Goal: Obtain resource: Download file/media

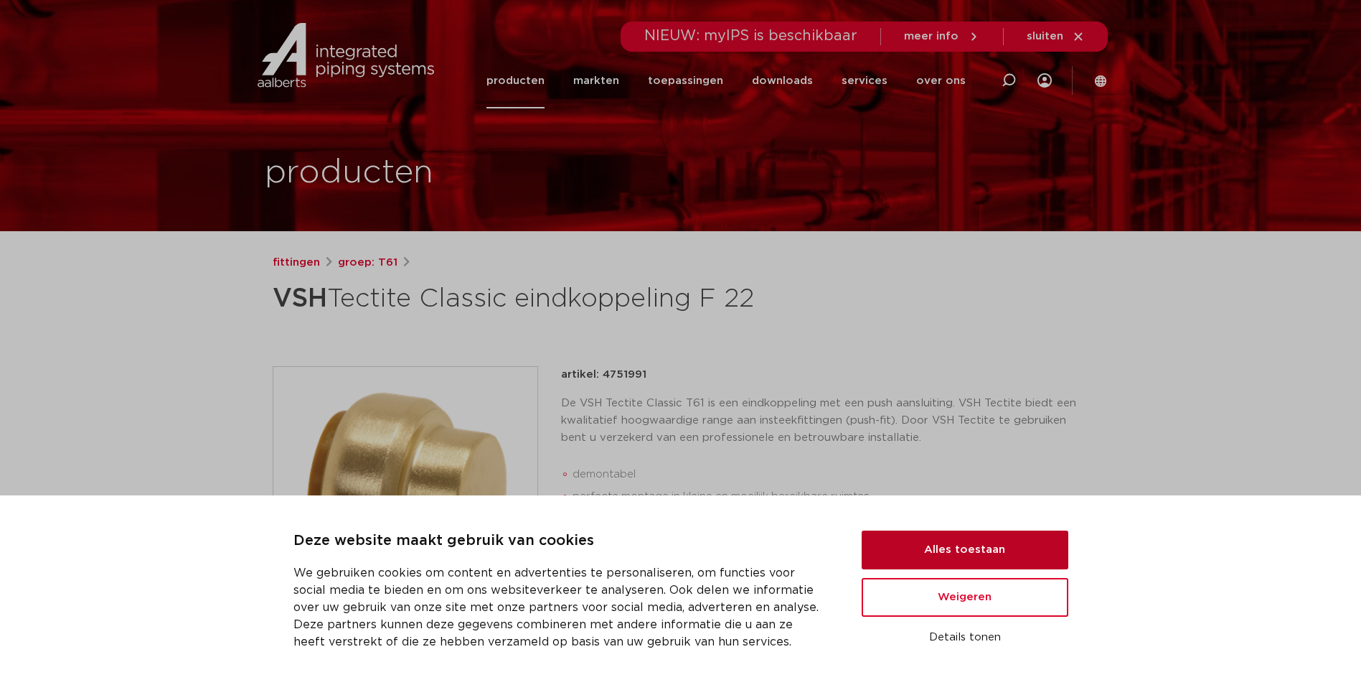
click at [972, 553] on button "Alles toestaan" at bounding box center [965, 549] width 207 height 39
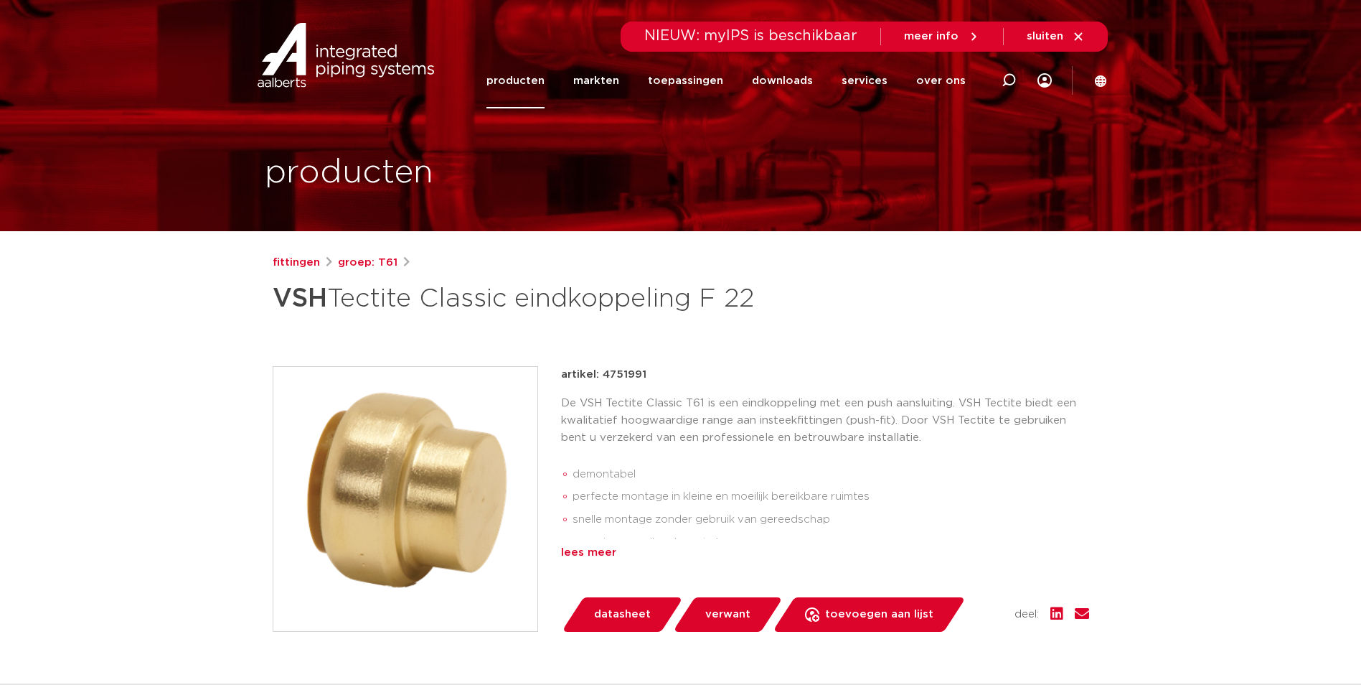
click at [597, 556] on div "lees meer" at bounding box center [825, 552] width 528 height 17
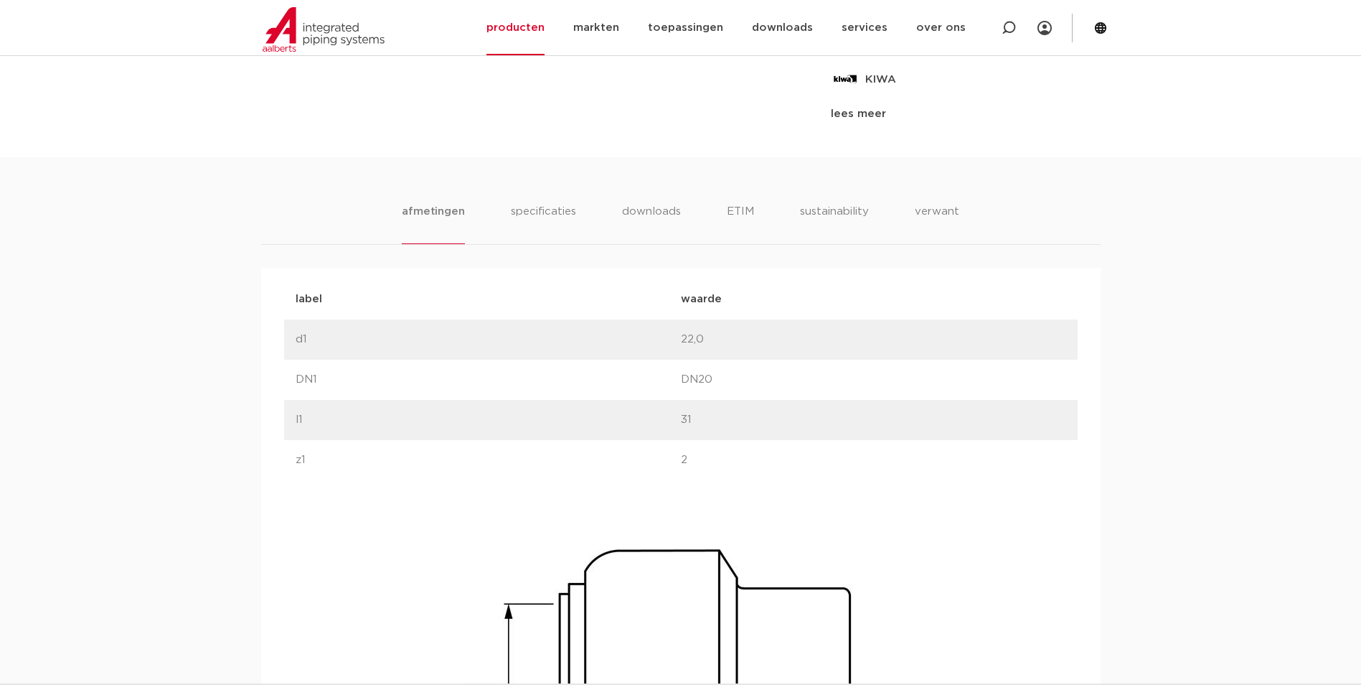
scroll to position [598, 0]
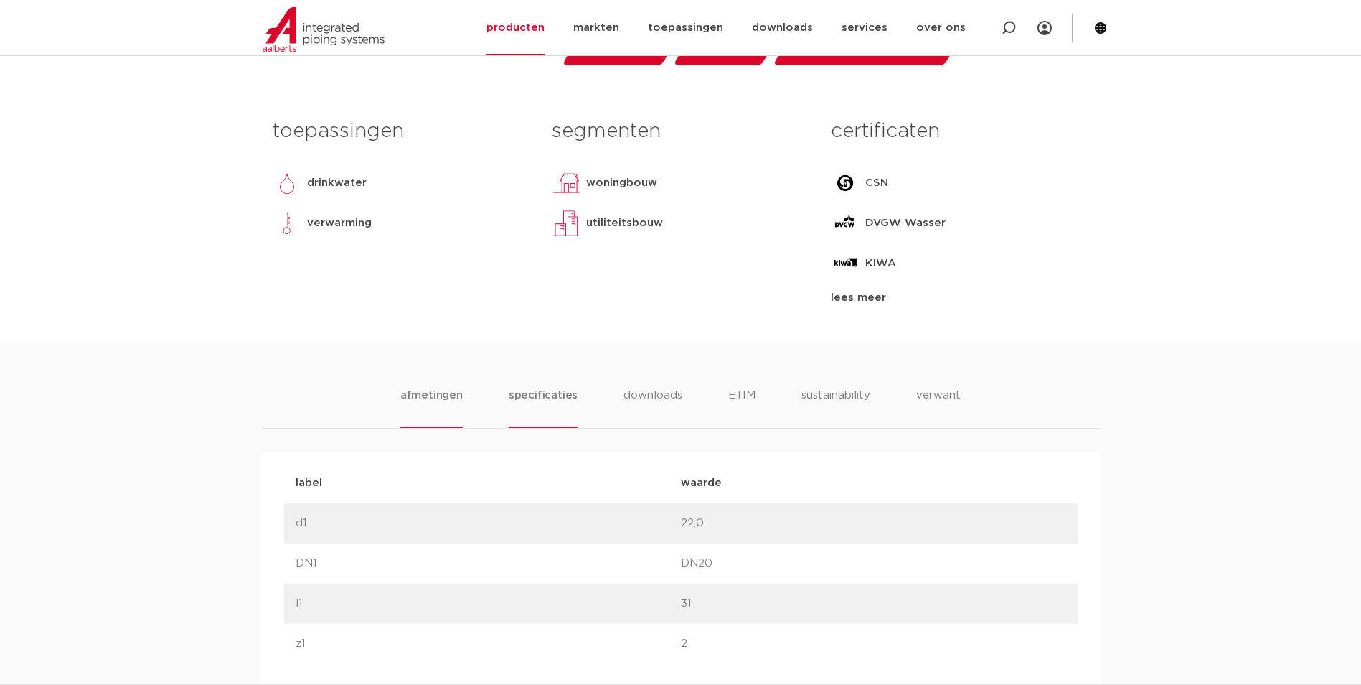
click at [552, 393] on li "specificaties" at bounding box center [543, 407] width 69 height 41
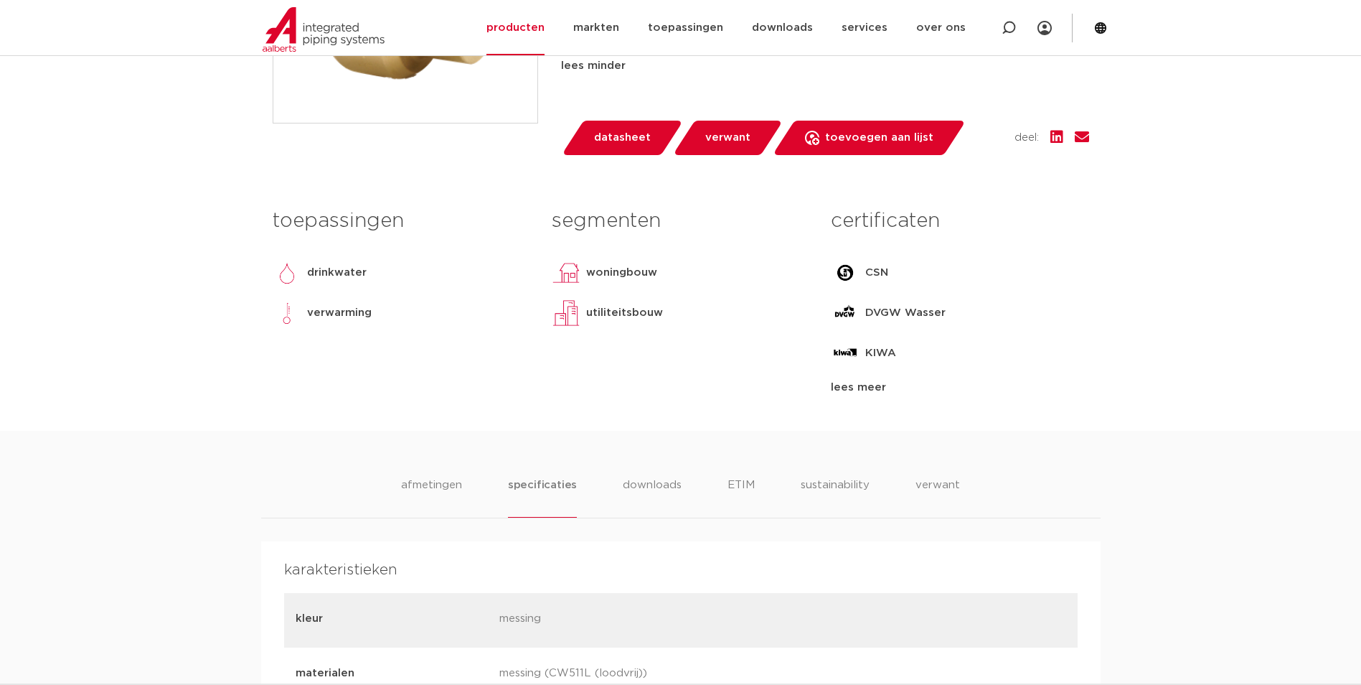
scroll to position [479, 0]
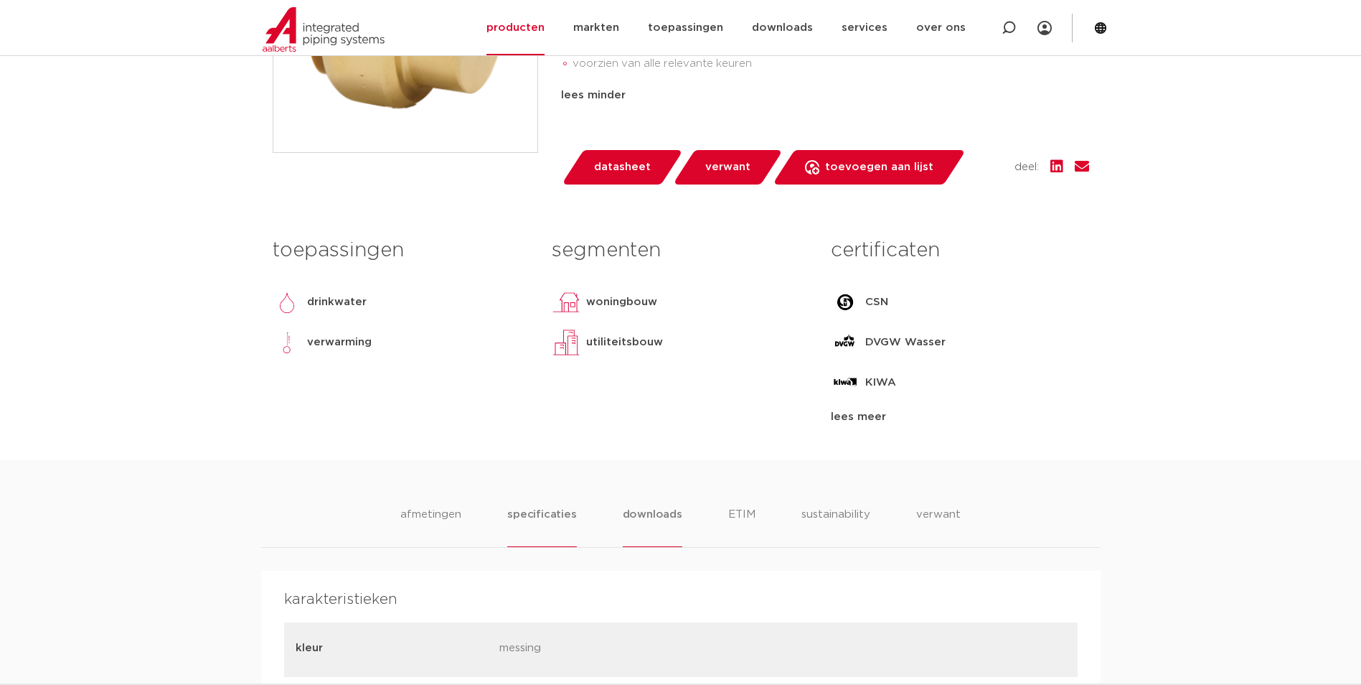
click at [644, 509] on li "downloads" at bounding box center [653, 526] width 60 height 41
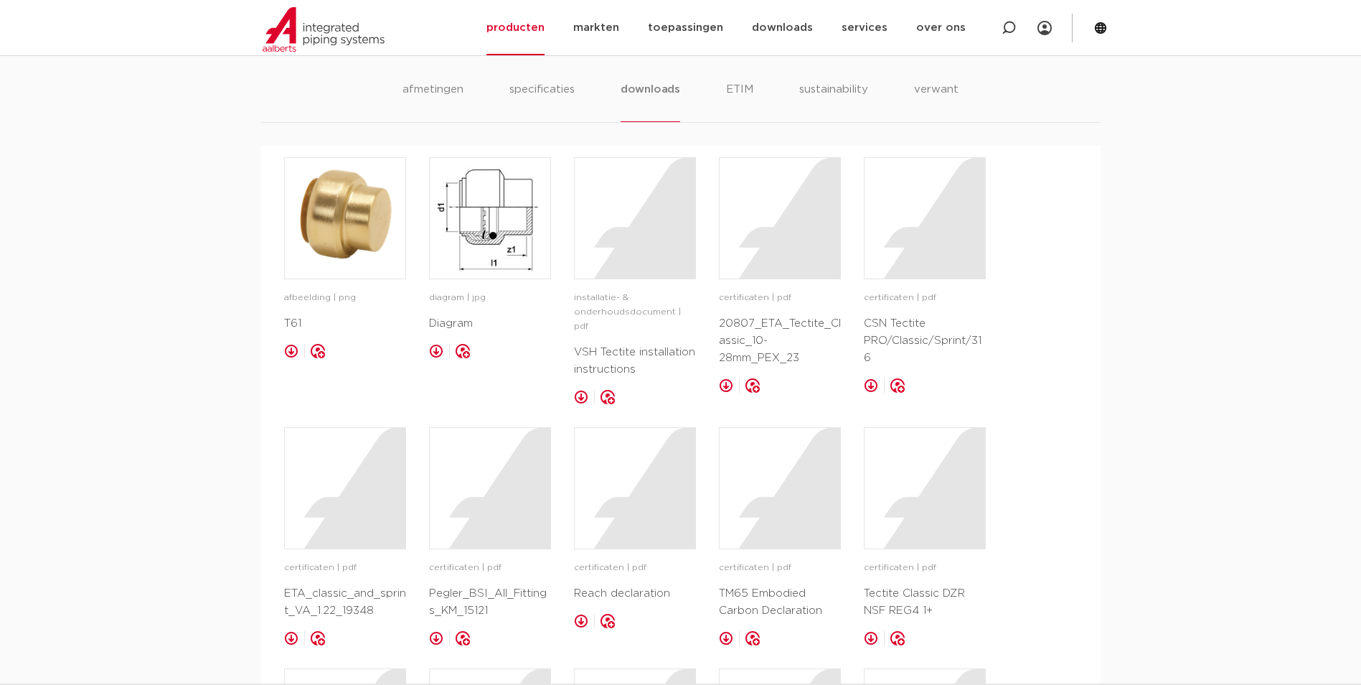
scroll to position [957, 0]
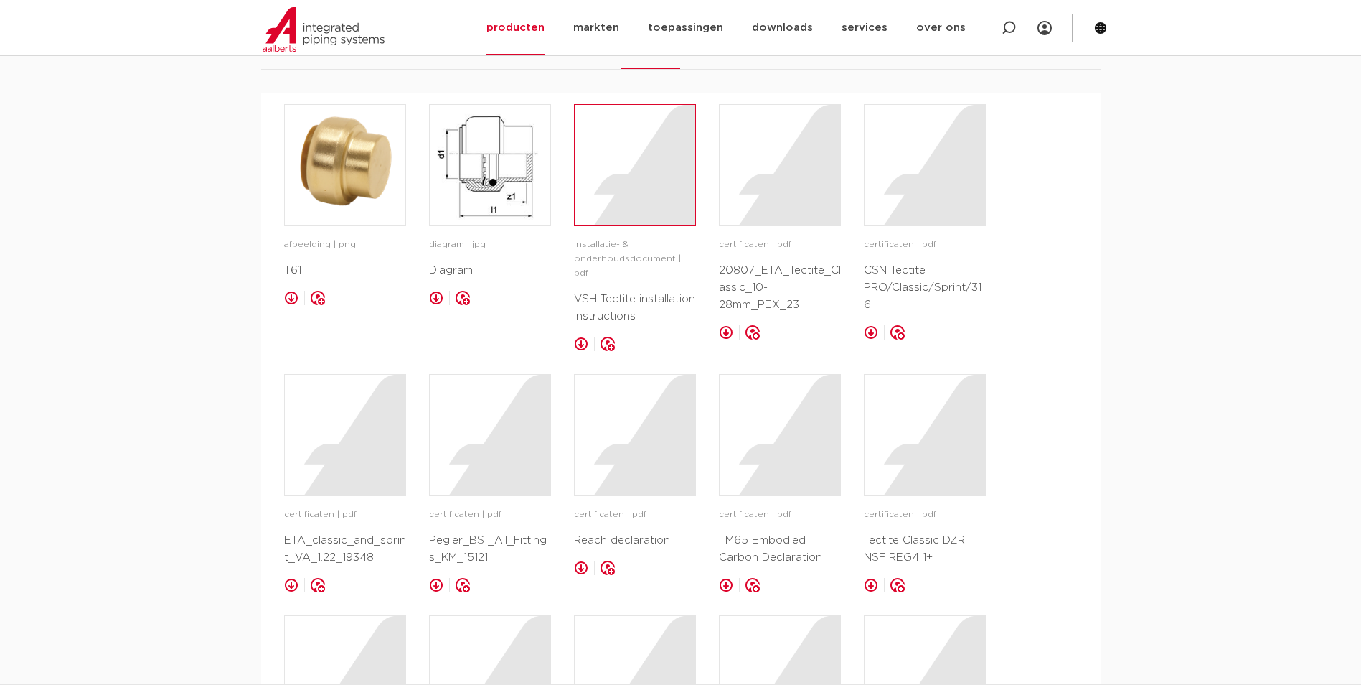
click at [628, 195] on div at bounding box center [635, 165] width 121 height 121
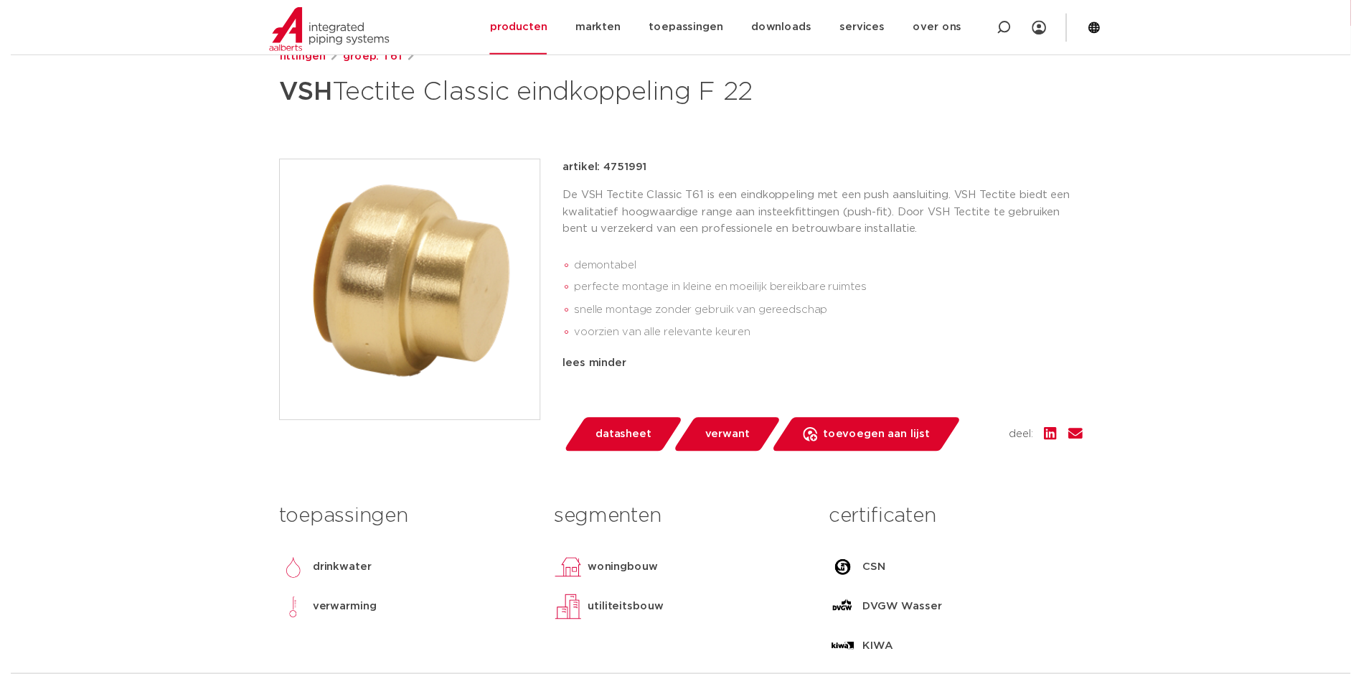
scroll to position [239, 0]
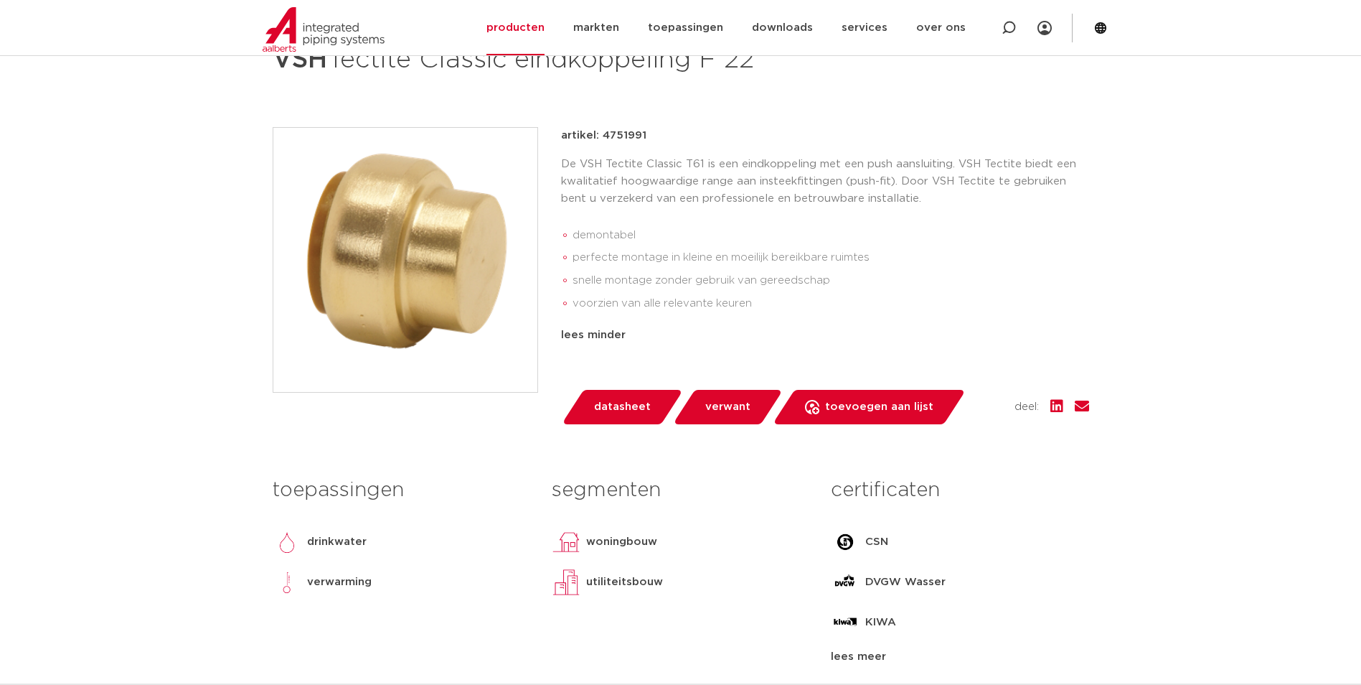
click at [634, 413] on span "datasheet" at bounding box center [622, 406] width 57 height 23
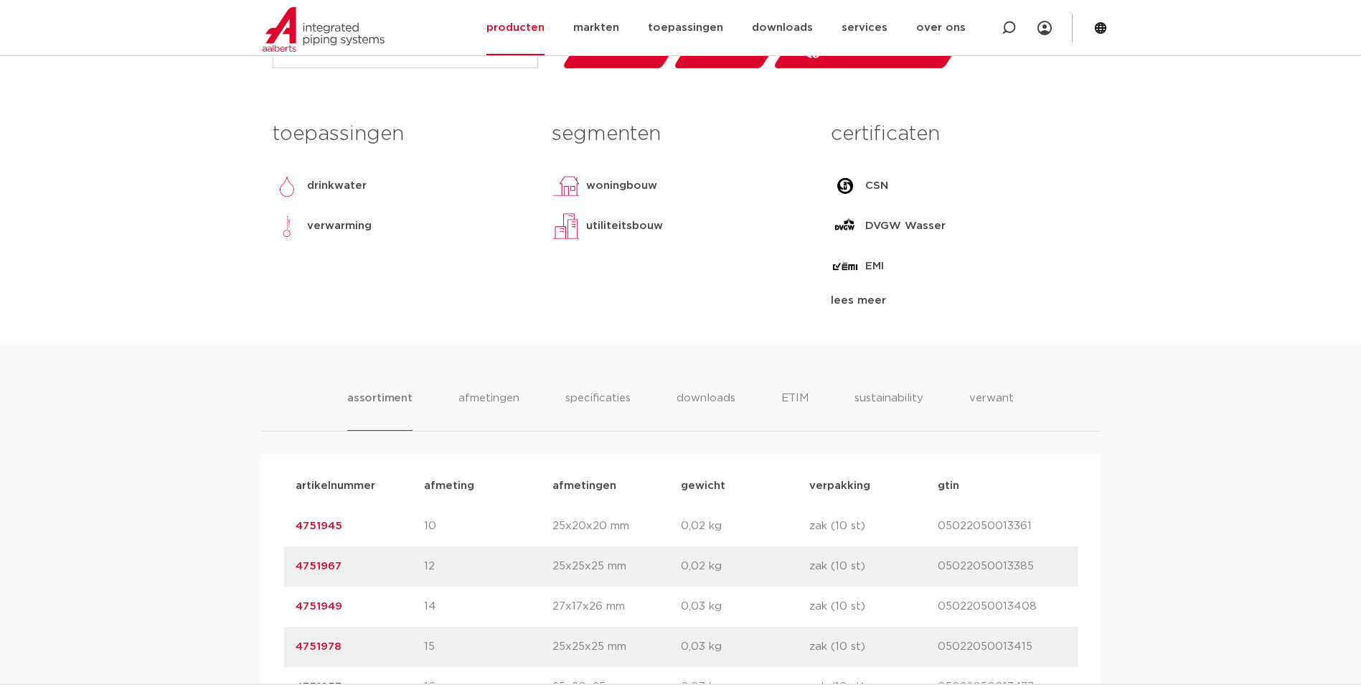
scroll to position [718, 0]
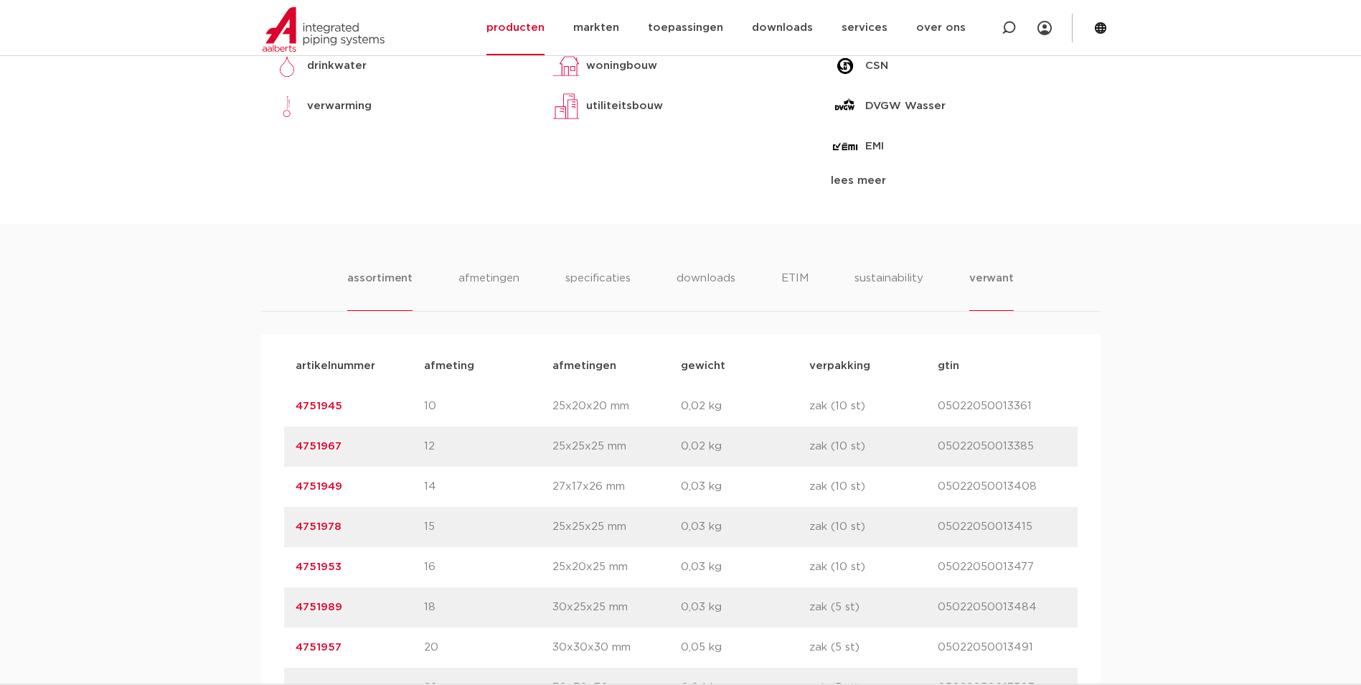
click at [987, 283] on li "verwant" at bounding box center [991, 290] width 44 height 41
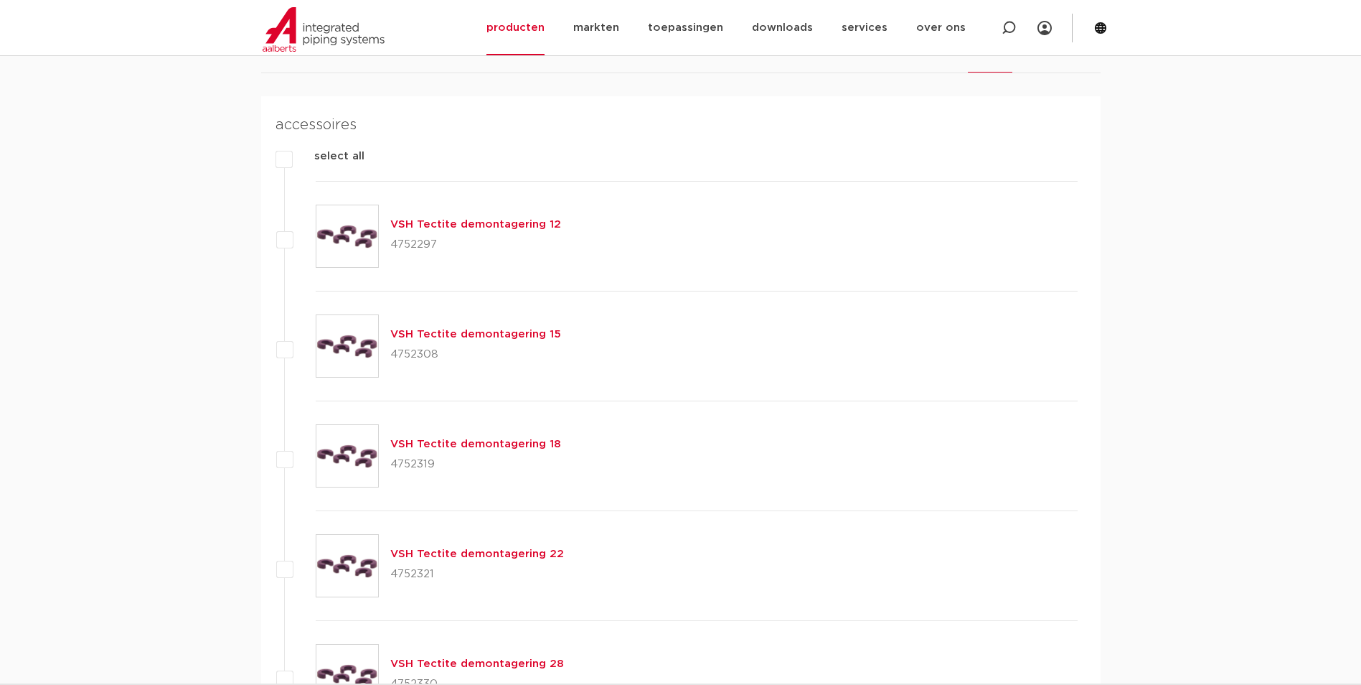
scroll to position [957, 0]
click at [463, 555] on link "VSH Tectite demontagering 22" at bounding box center [477, 553] width 174 height 11
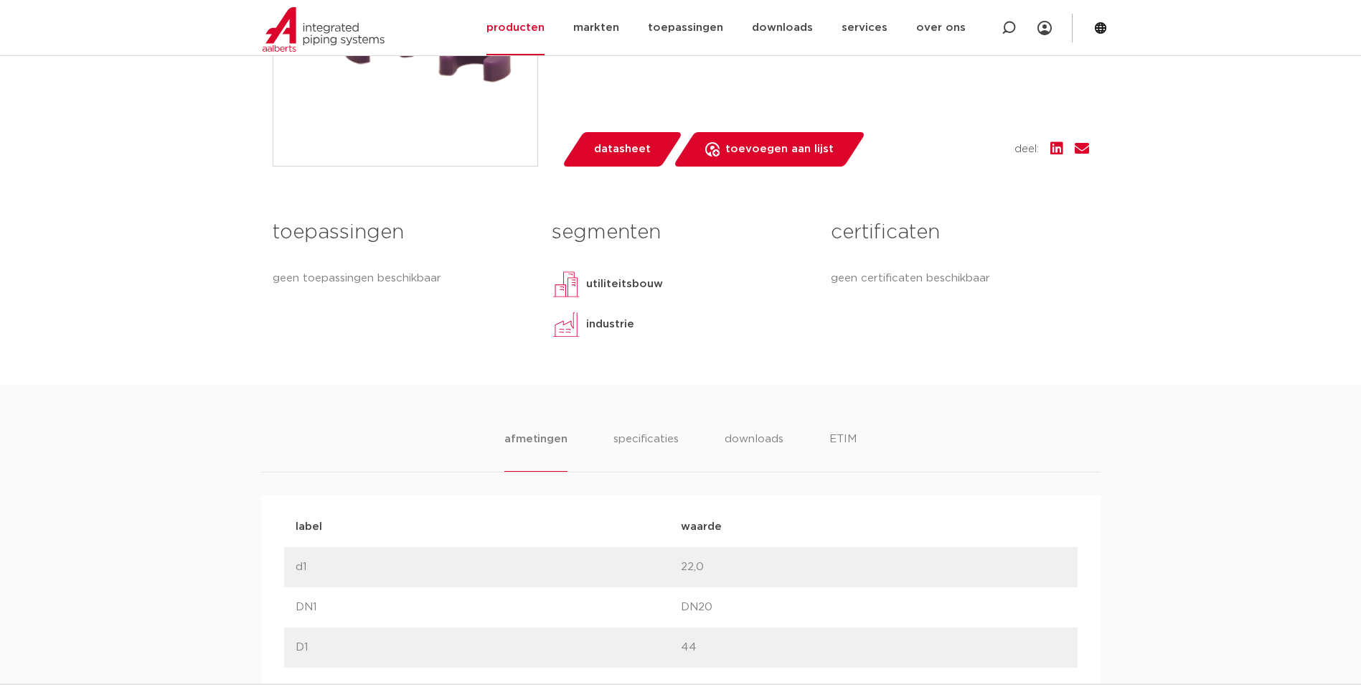
scroll to position [598, 0]
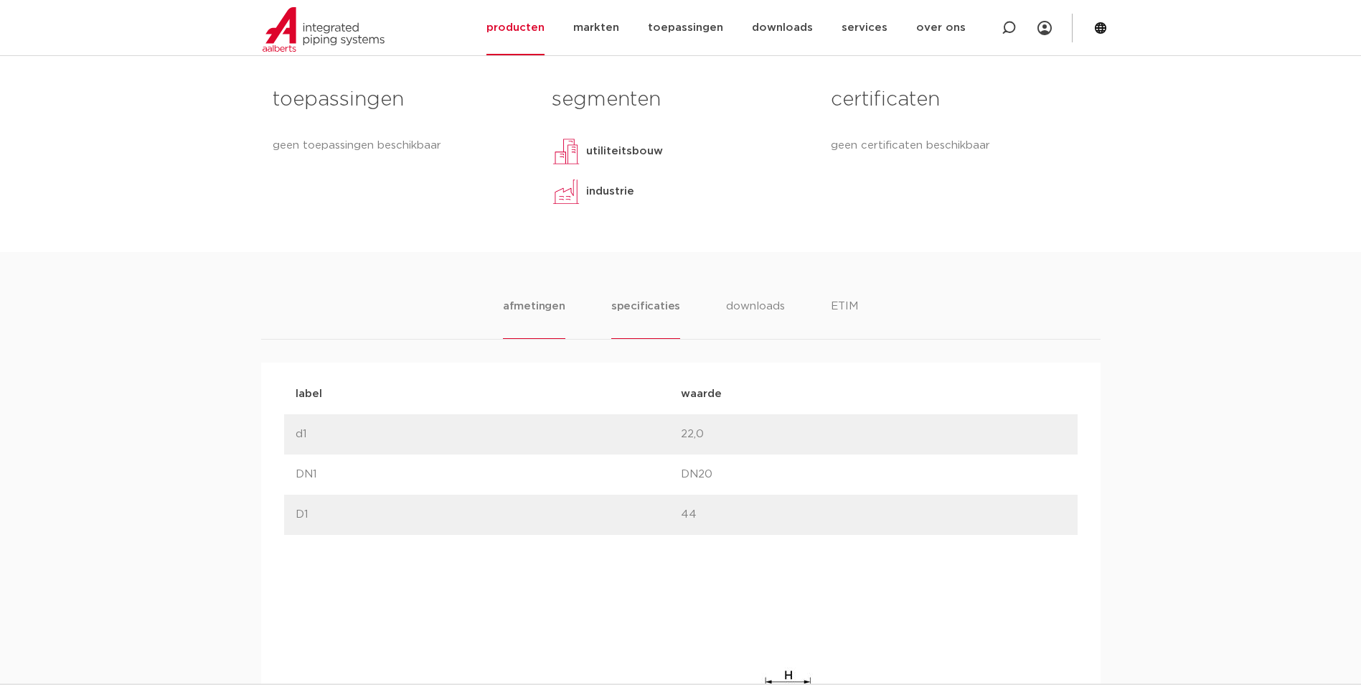
click at [652, 315] on li "specificaties" at bounding box center [645, 318] width 69 height 41
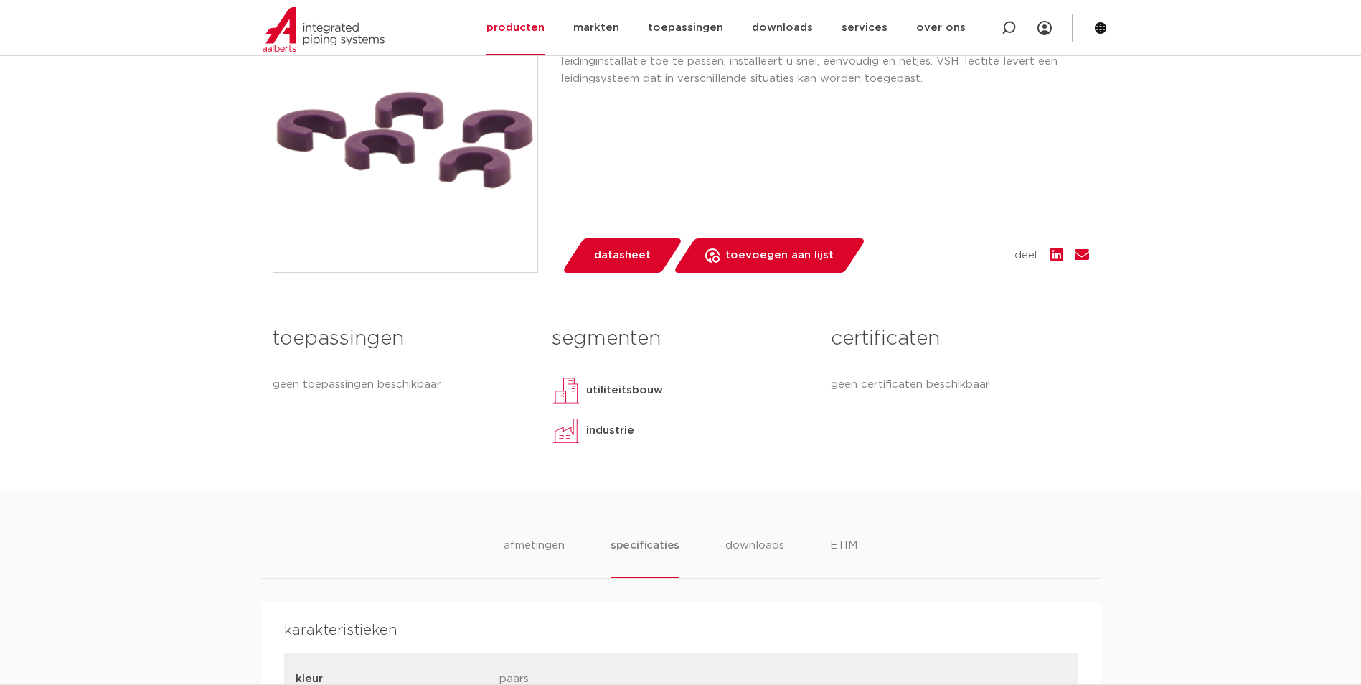
scroll to position [0, 0]
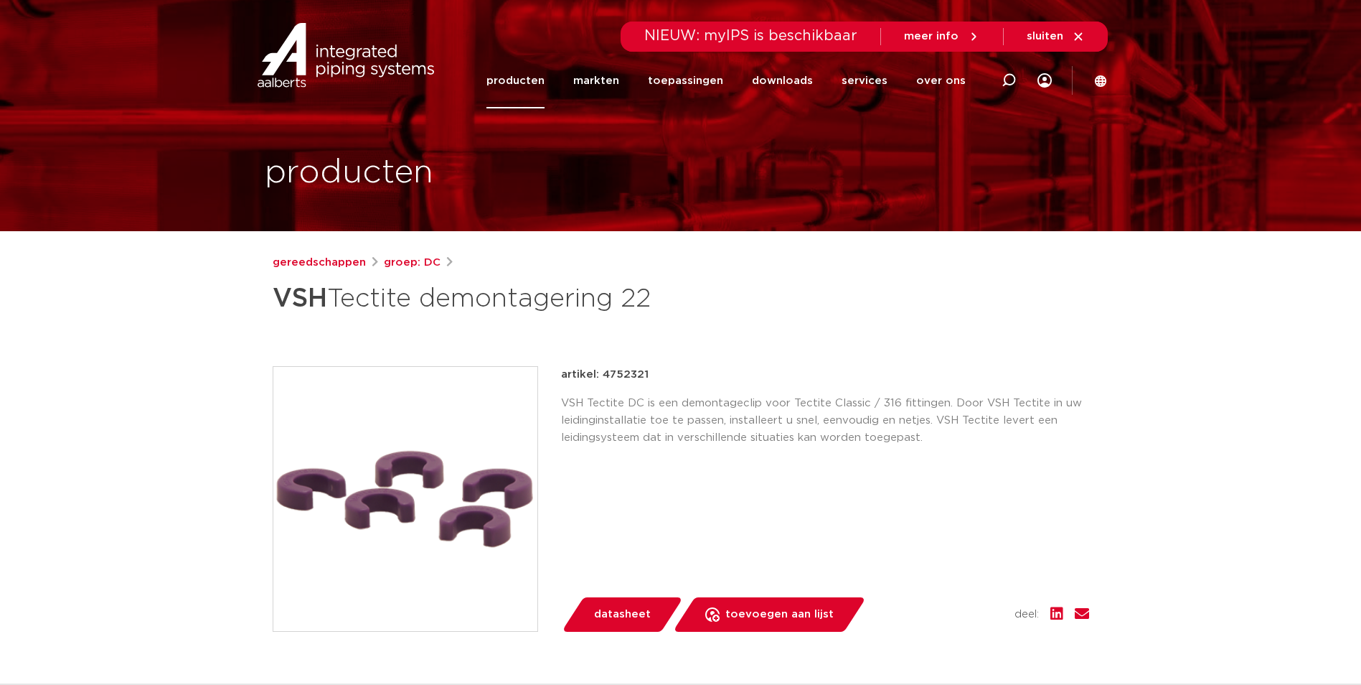
click at [608, 375] on p "artikel: 4752321" at bounding box center [605, 374] width 88 height 17
copy p "4752321"
